Goal: Information Seeking & Learning: Learn about a topic

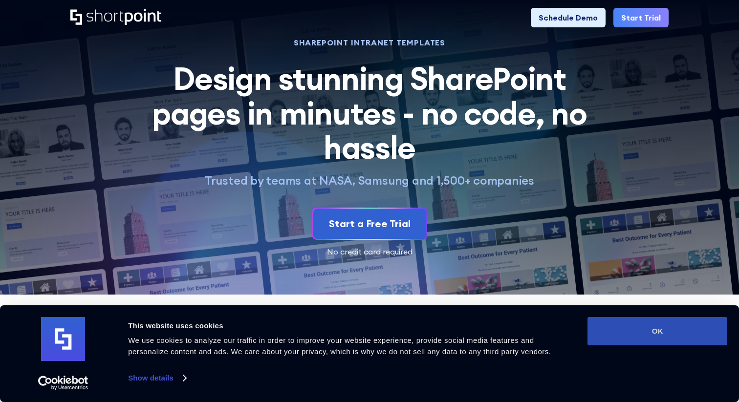
click at [715, 334] on button "OK" at bounding box center [657, 331] width 140 height 28
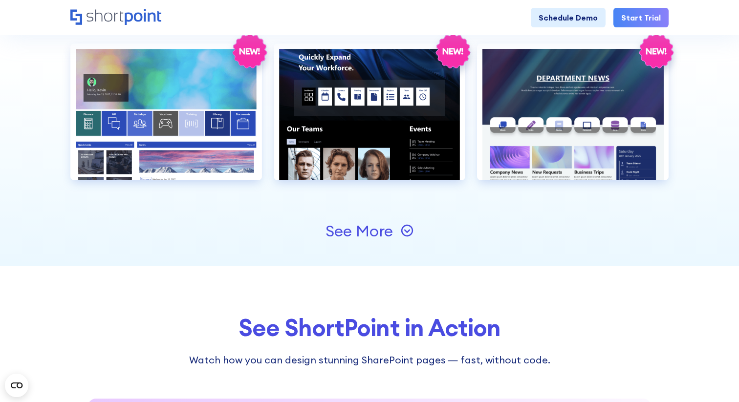
scroll to position [1119, 0]
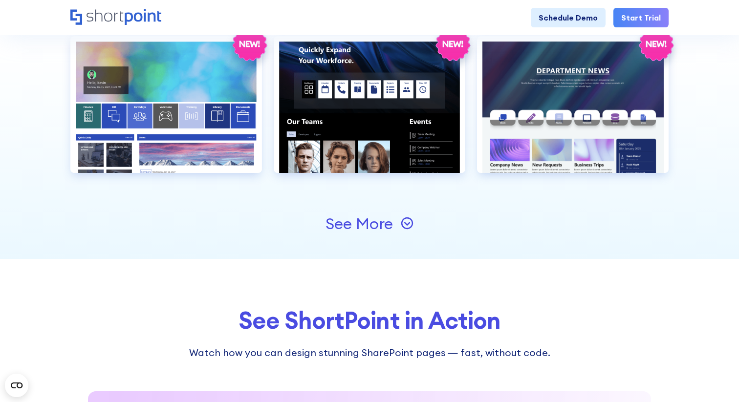
click at [396, 225] on div "See More" at bounding box center [369, 224] width 88 height 16
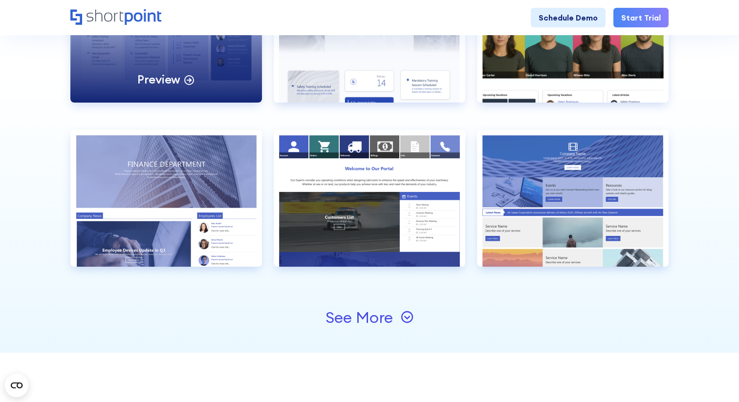
scroll to position [1356, 0]
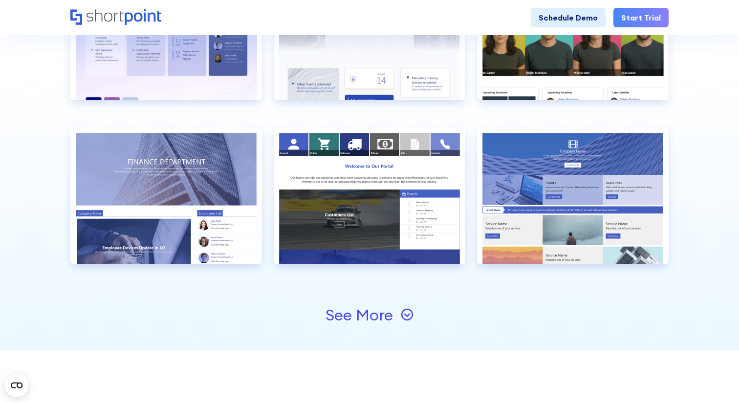
click at [353, 317] on div "See More" at bounding box center [358, 315] width 67 height 16
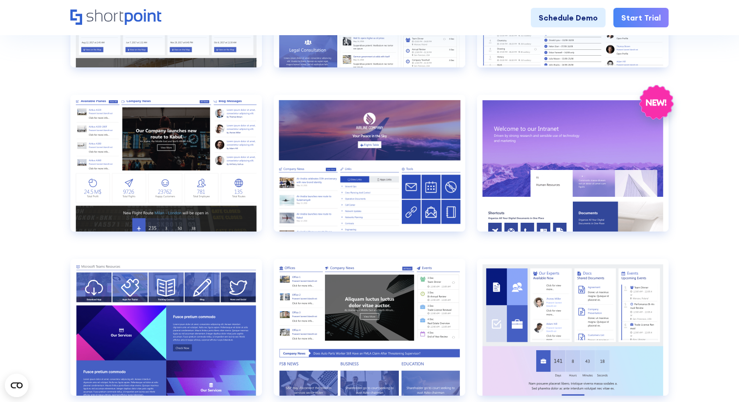
scroll to position [0, 0]
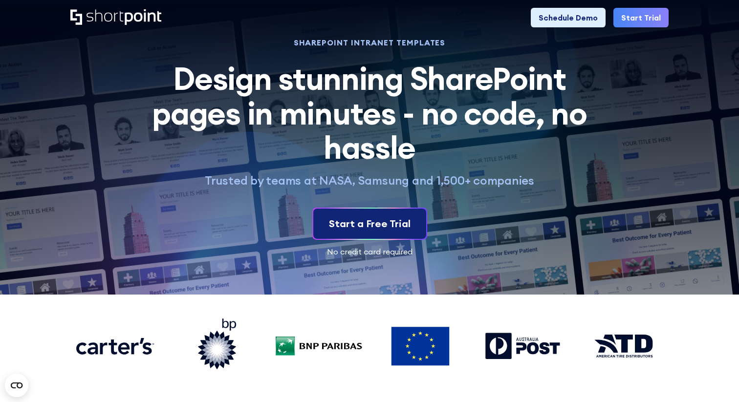
click at [365, 222] on div "Start a Free Trial" at bounding box center [370, 223] width 82 height 15
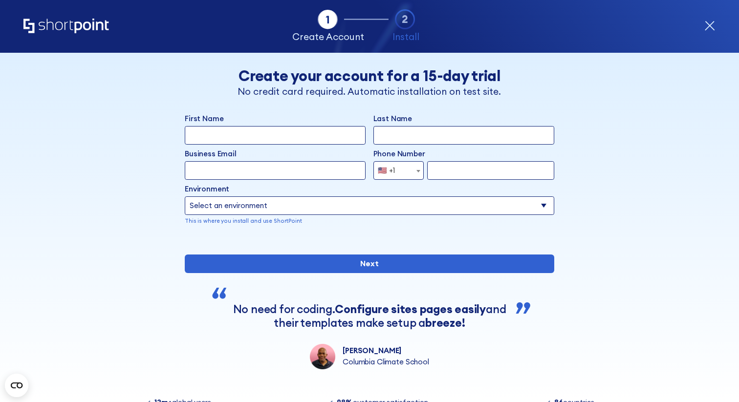
click at [709, 26] on icon "form" at bounding box center [709, 25] width 9 height 9
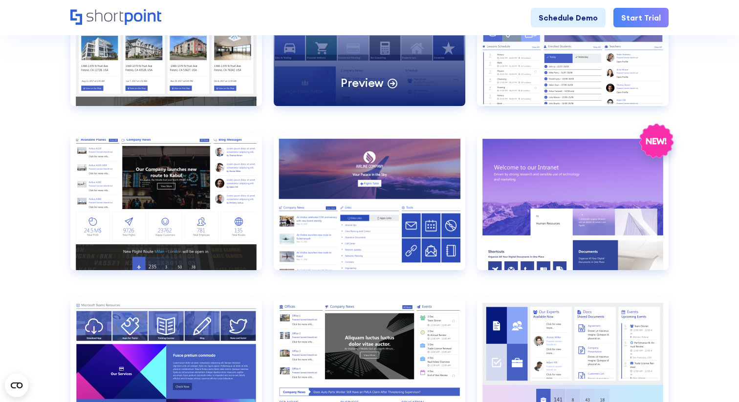
scroll to position [695, 0]
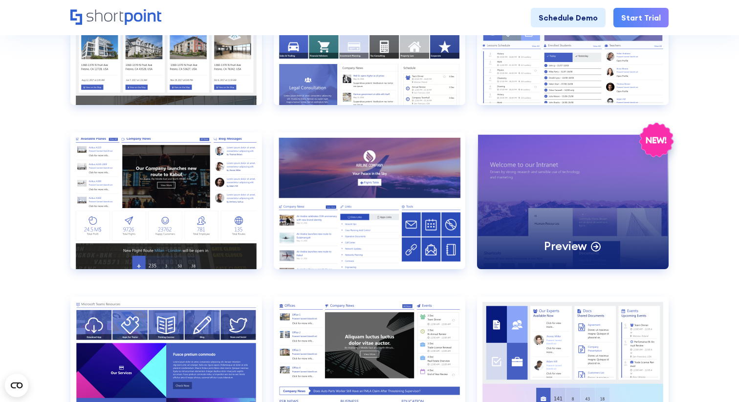
click at [585, 186] on div "Preview" at bounding box center [572, 200] width 191 height 137
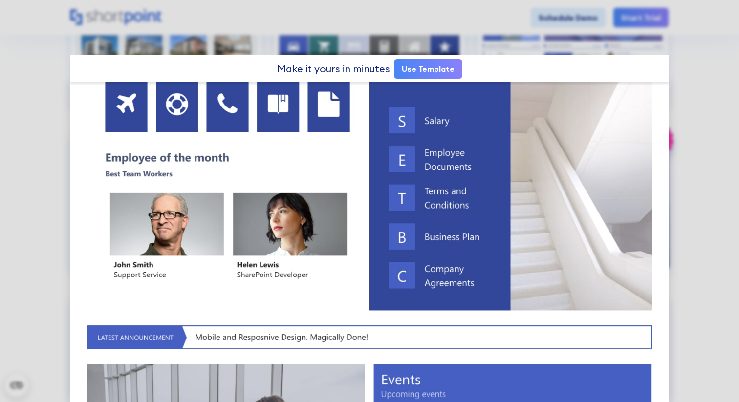
scroll to position [0, 0]
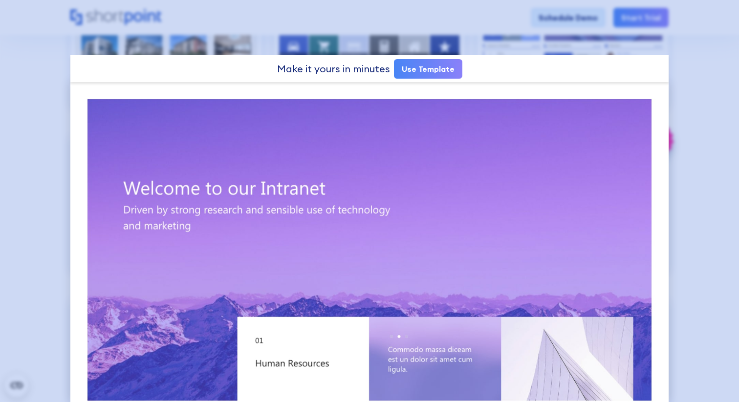
click at [686, 106] on div at bounding box center [369, 201] width 739 height 402
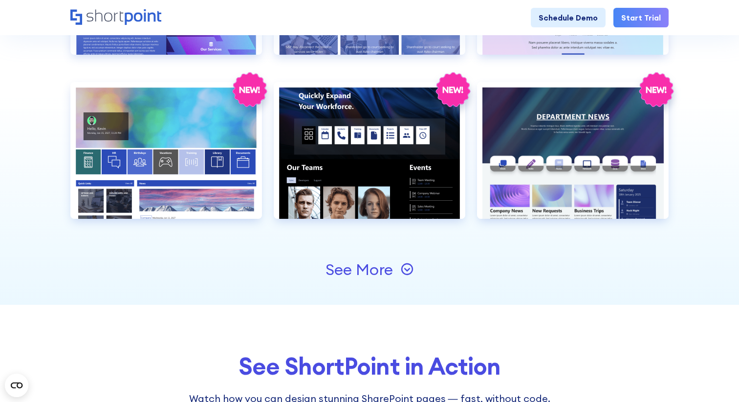
scroll to position [1080, 0]
